Goal: Find specific page/section: Find specific page/section

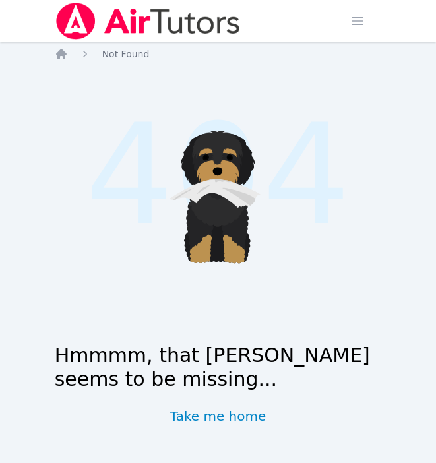
click at [55, 45] on div "Home Sessions Study Groups Students Messages Open user menu [PERSON_NAME] Open …" at bounding box center [218, 234] width 436 height 469
click at [56, 51] on icon "Breadcrumb" at bounding box center [61, 54] width 13 height 13
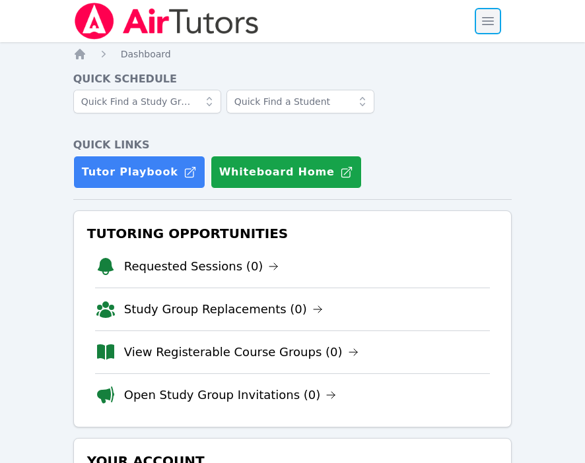
click at [436, 9] on span "button" at bounding box center [487, 21] width 29 height 29
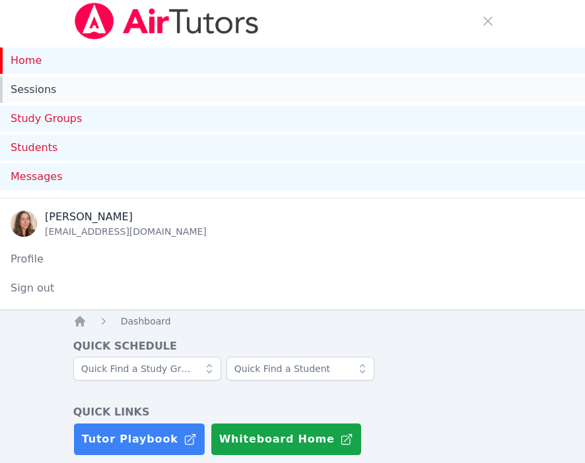
click at [136, 93] on link "Sessions" at bounding box center [292, 90] width 585 height 26
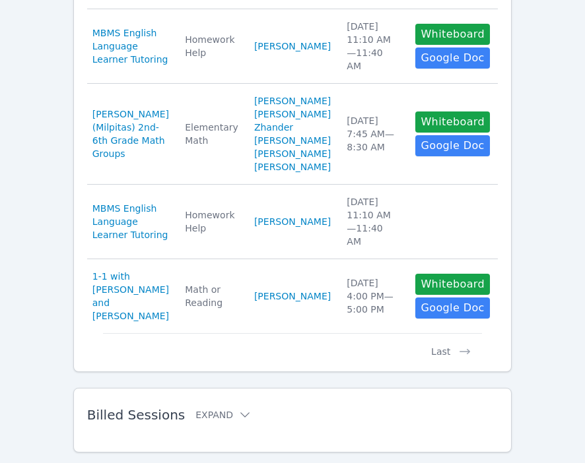
scroll to position [1131, 0]
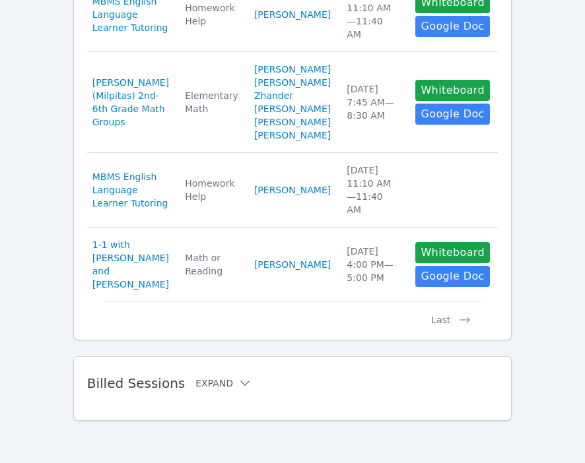
click at [222, 377] on button "Expand" at bounding box center [223, 383] width 56 height 13
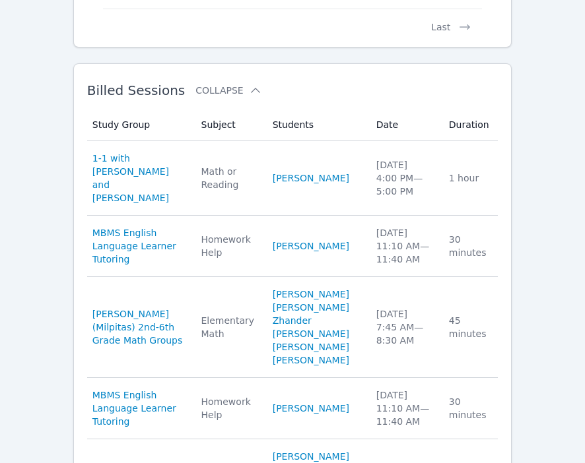
scroll to position [1411, 0]
